Goal: Task Accomplishment & Management: Manage account settings

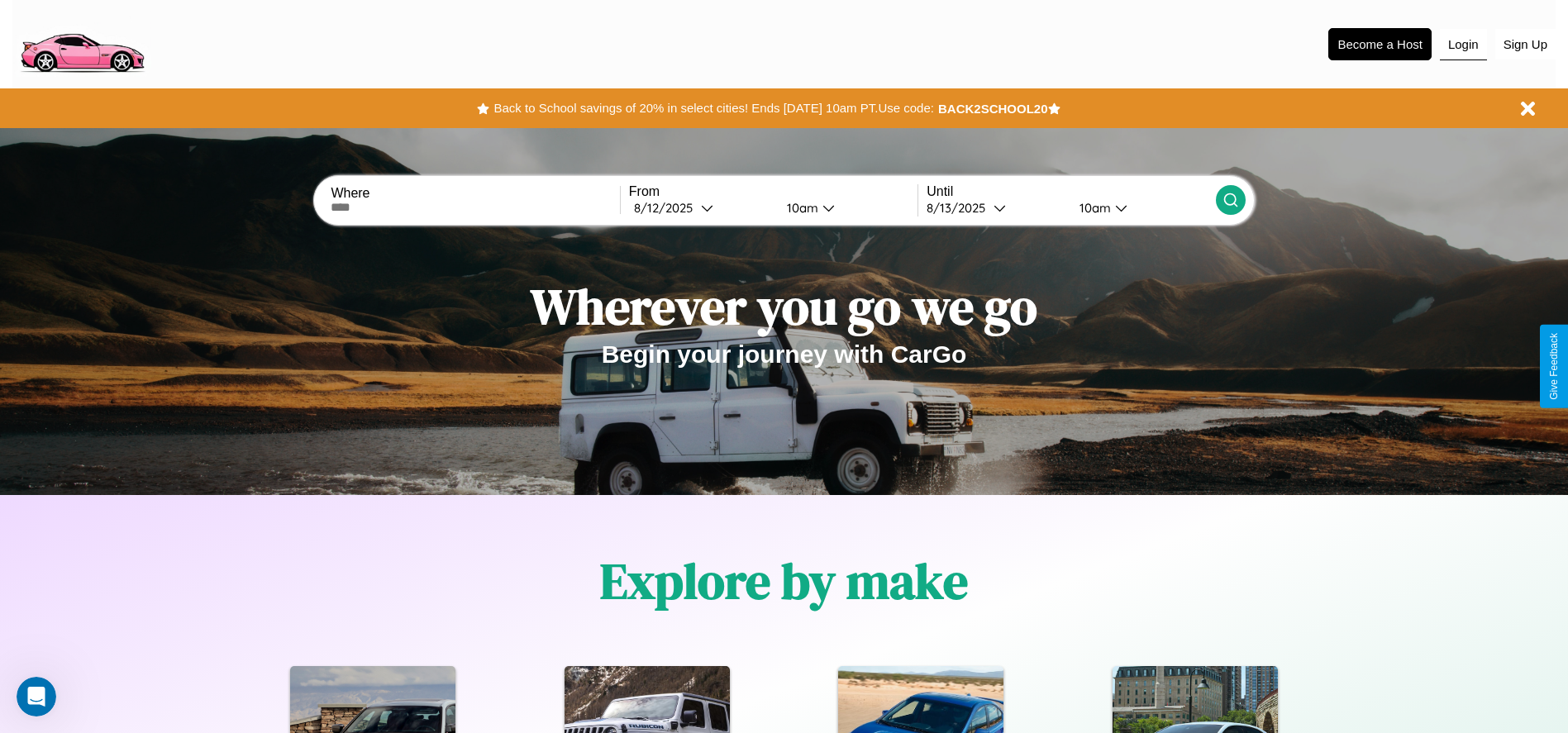
click at [1462, 44] on button "Login" at bounding box center [1463, 44] width 47 height 31
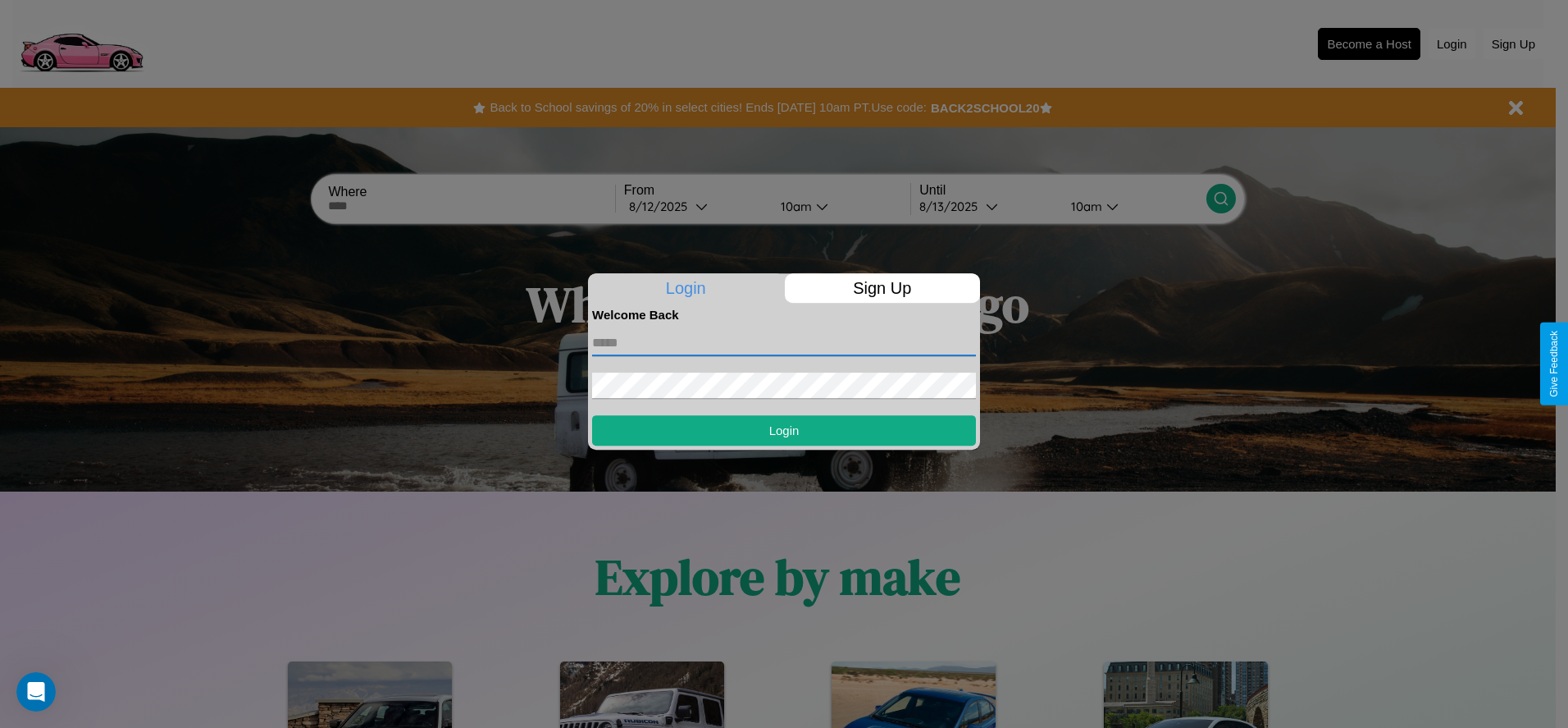
click at [784, 342] on input "text" at bounding box center [784, 343] width 384 height 27
type input "**********"
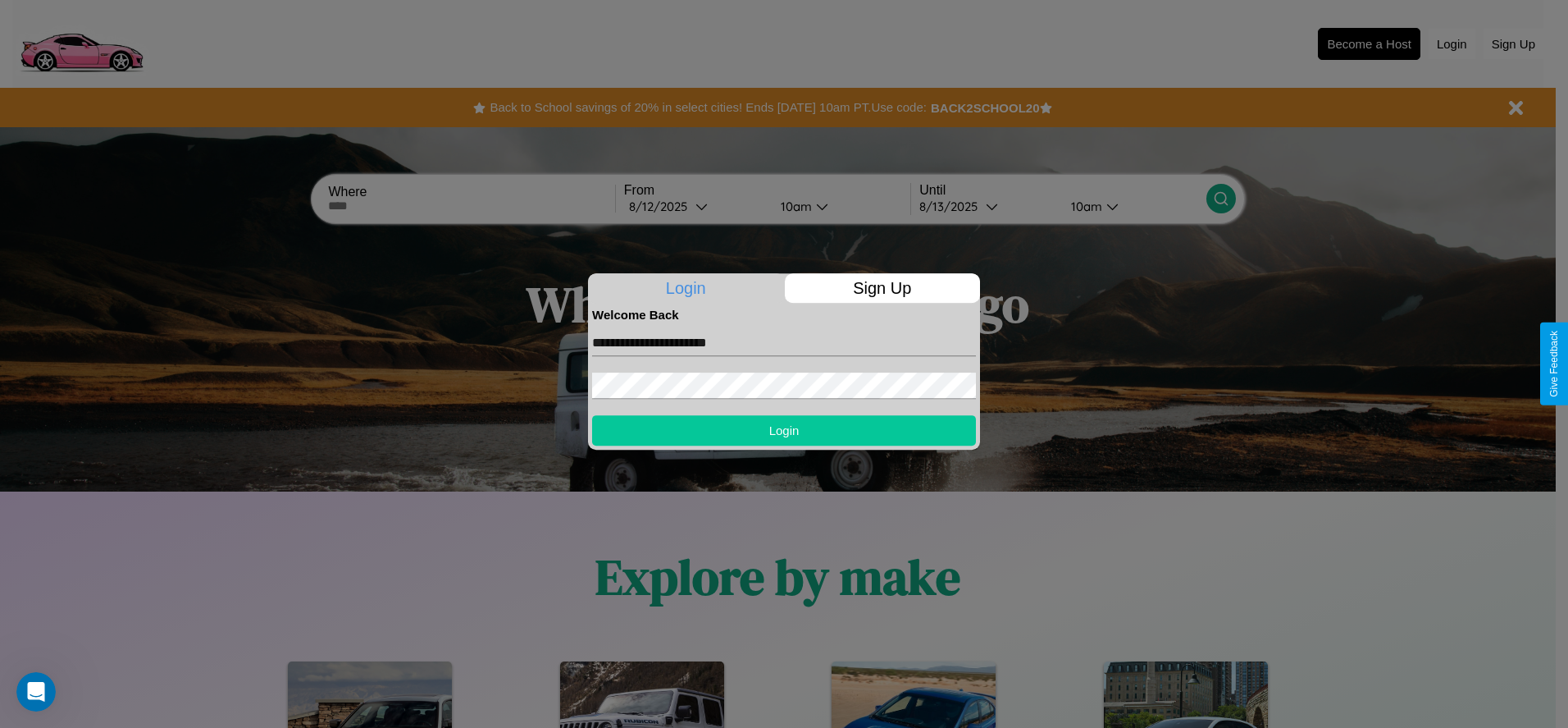
click at [784, 430] on button "Login" at bounding box center [784, 430] width 384 height 30
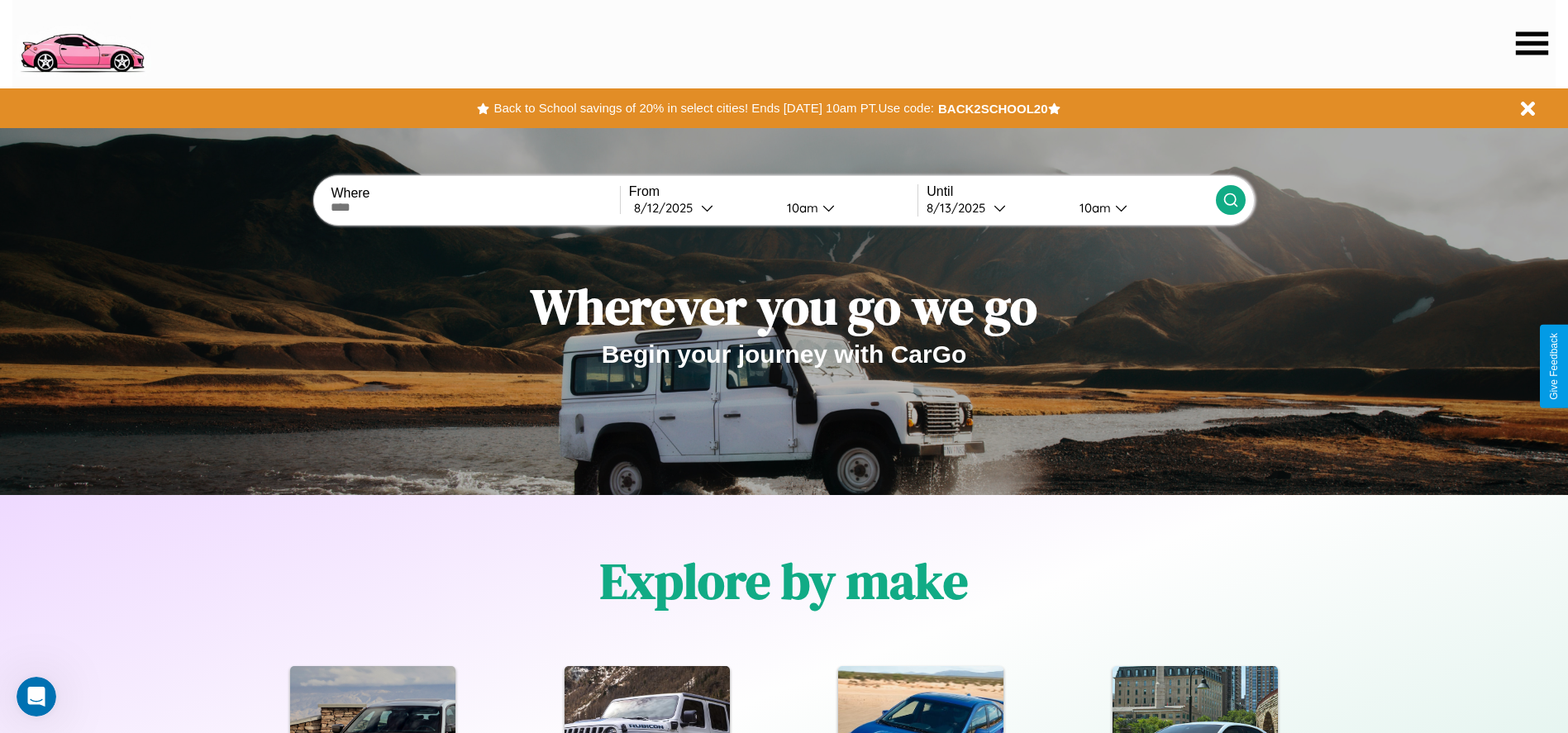
click at [1532, 43] on icon at bounding box center [1532, 42] width 32 height 23
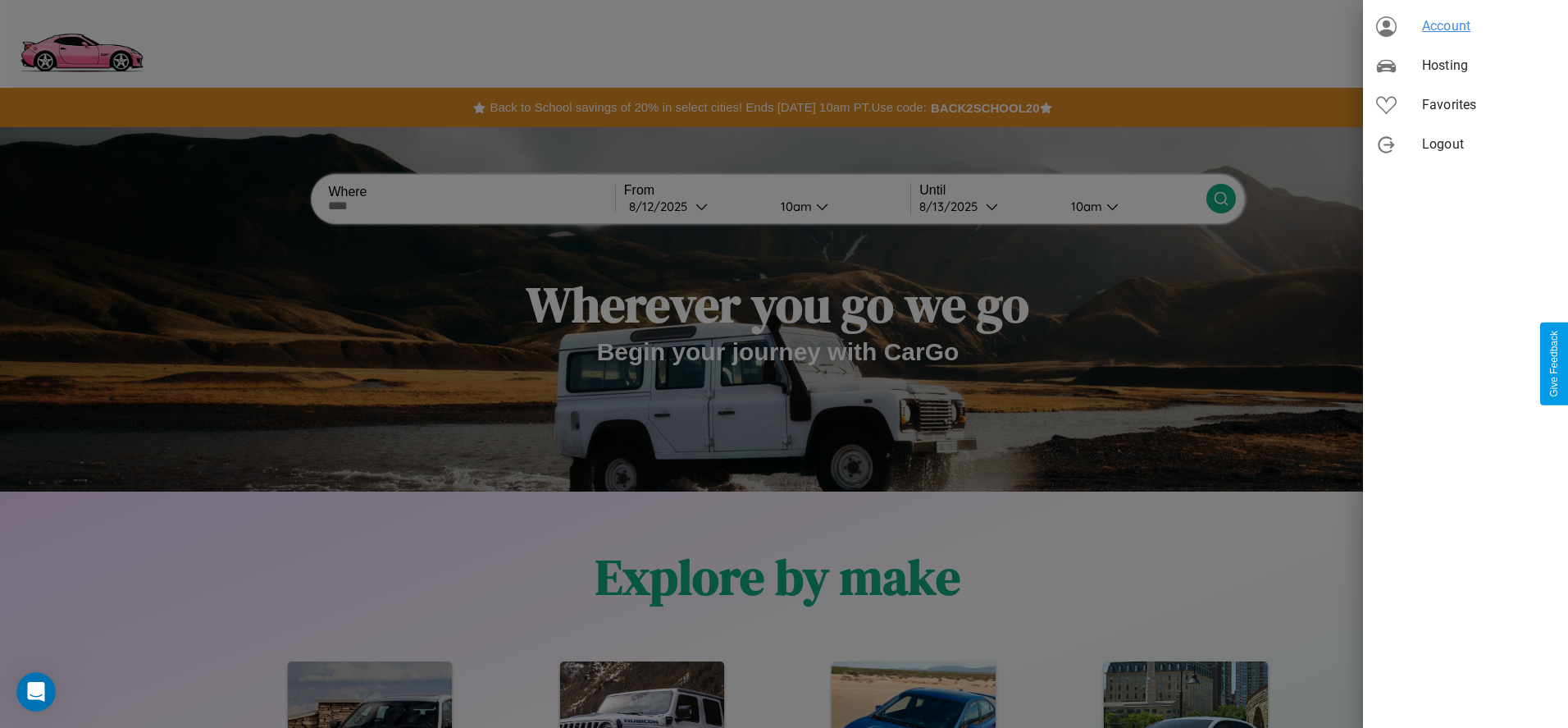
click at [1466, 27] on span "Account" at bounding box center [1488, 26] width 133 height 20
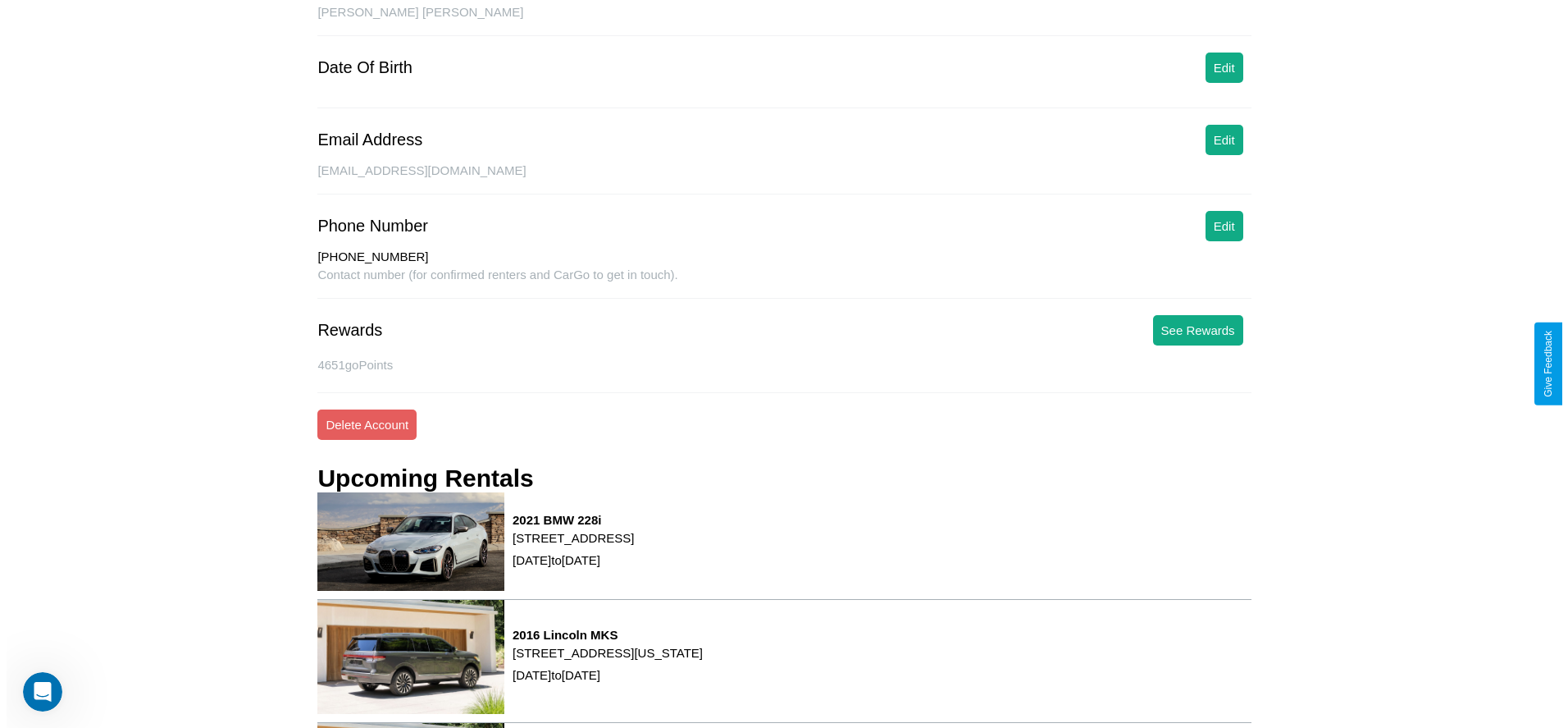
scroll to position [236, 0]
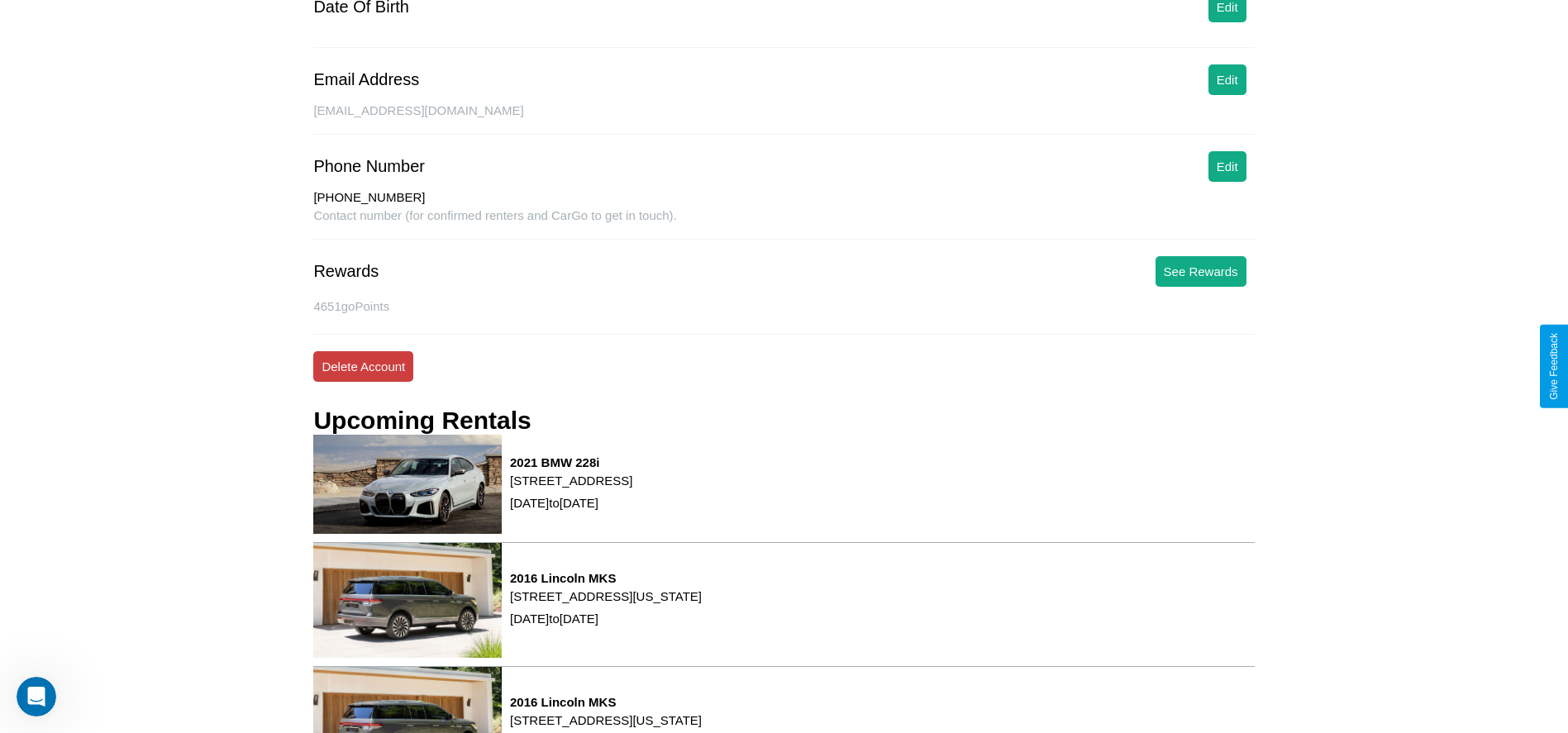
click at [363, 366] on button "Delete Account" at bounding box center [363, 366] width 100 height 30
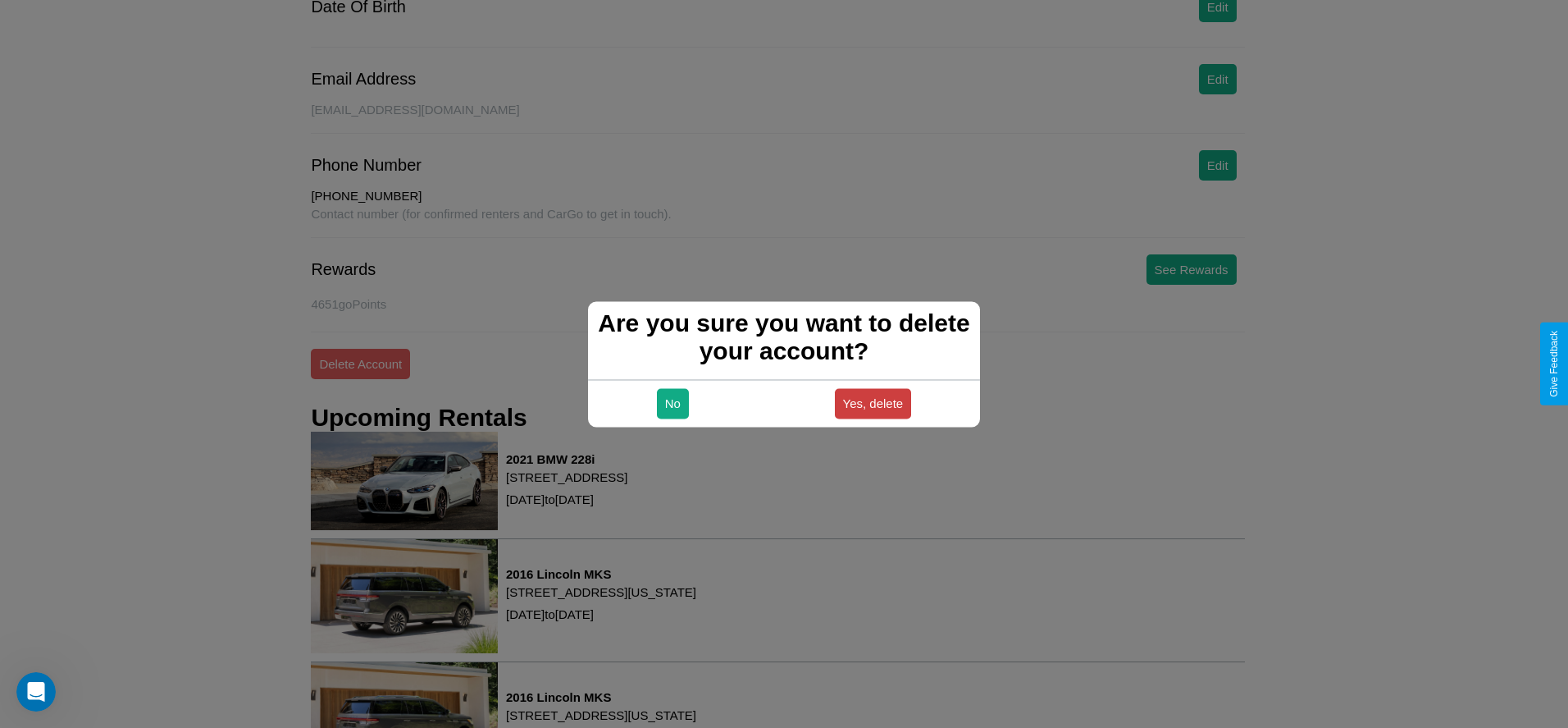
click at [873, 403] on button "Yes, delete" at bounding box center [874, 402] width 77 height 30
